Goal: Check status

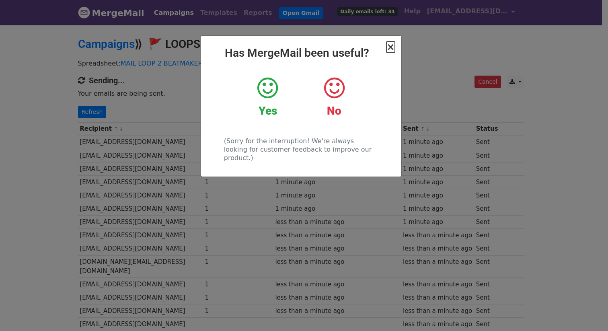
click at [389, 44] on span "×" at bounding box center [391, 46] width 8 height 11
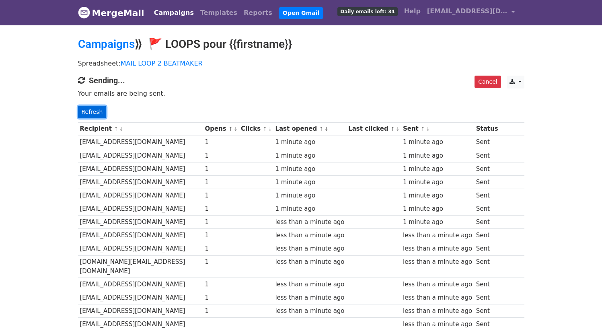
click at [98, 111] on link "Refresh" at bounding box center [92, 112] width 29 height 12
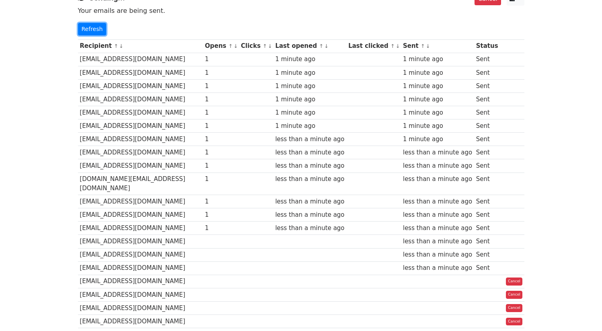
scroll to position [123, 0]
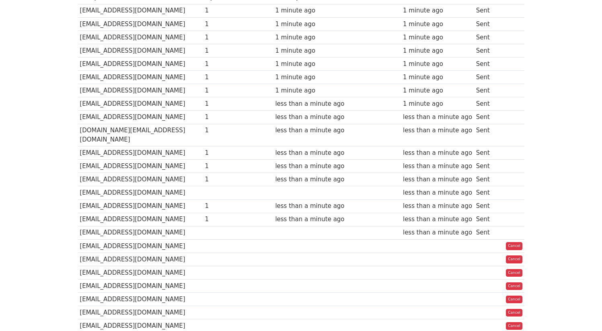
scroll to position [137, 0]
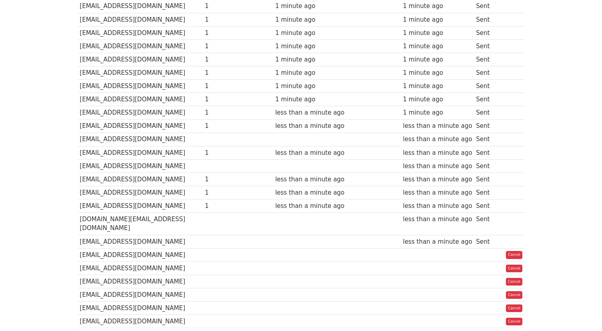
scroll to position [358, 0]
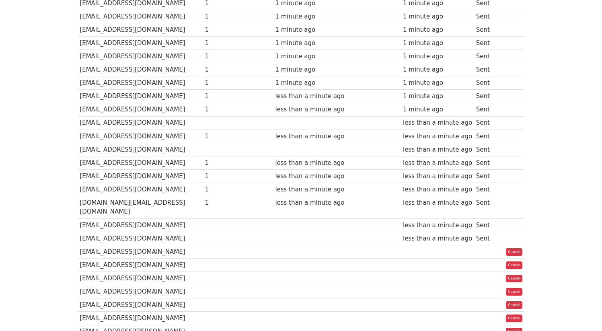
scroll to position [375, 0]
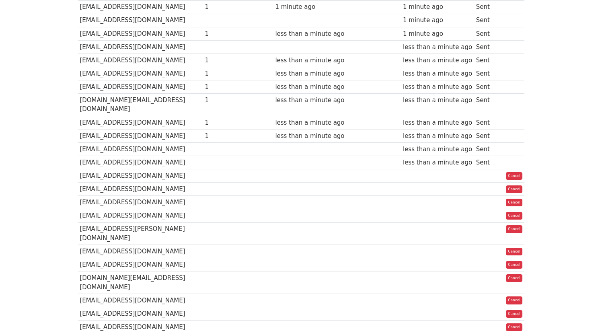
scroll to position [491, 0]
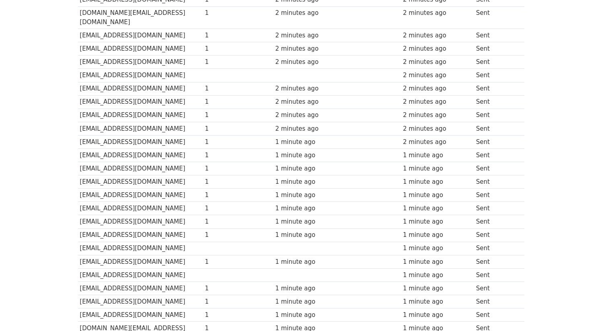
scroll to position [248, 0]
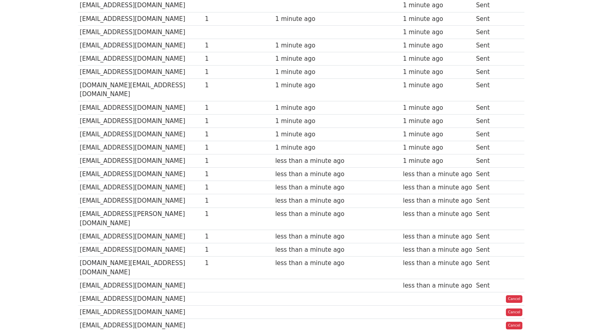
scroll to position [494, 0]
